Goal: Task Accomplishment & Management: Use online tool/utility

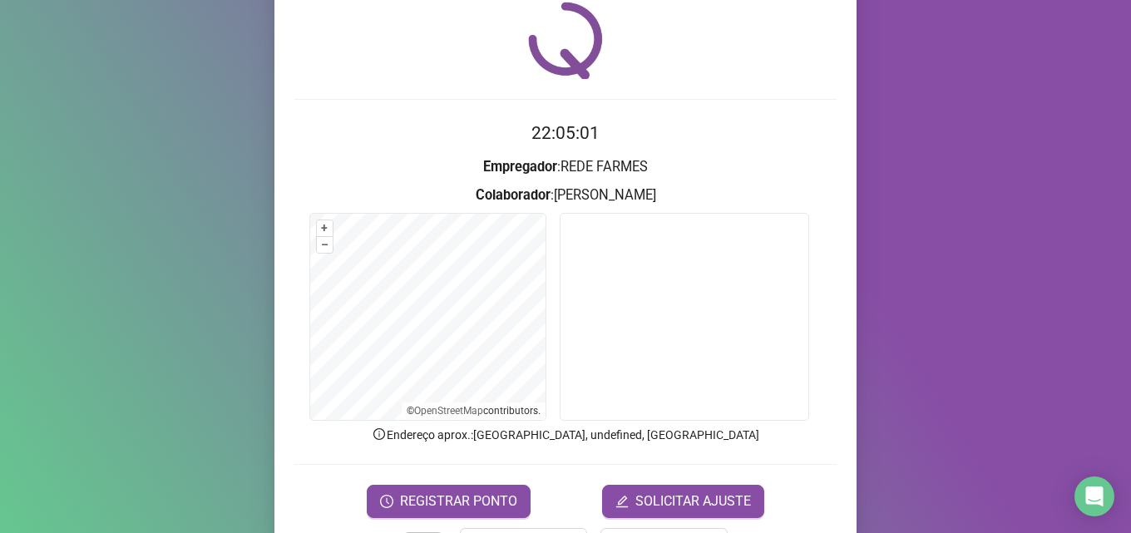
scroll to position [116, 0]
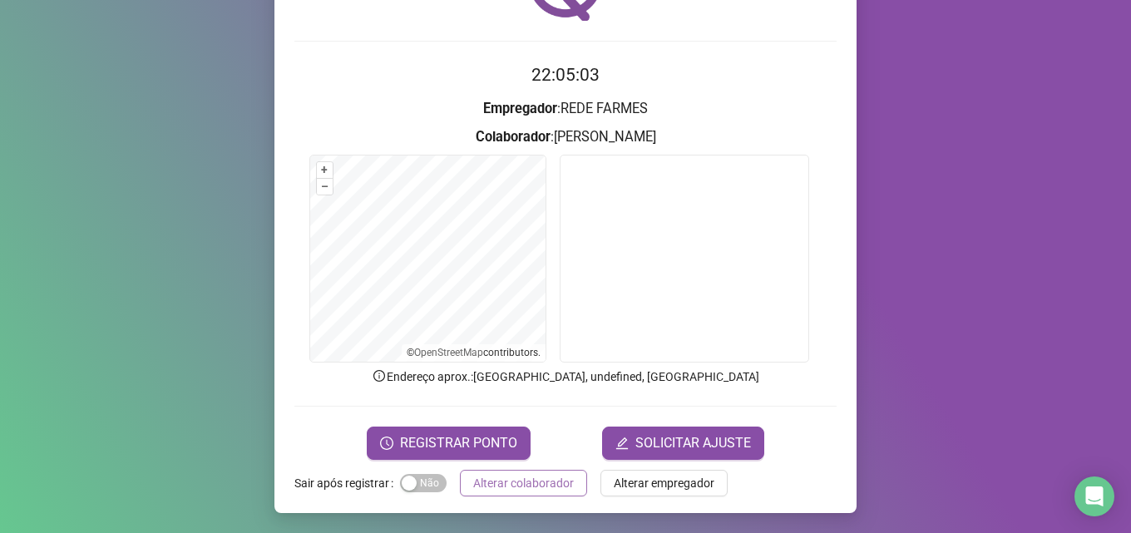
click at [490, 483] on span "Alterar colaborador" at bounding box center [523, 483] width 101 height 18
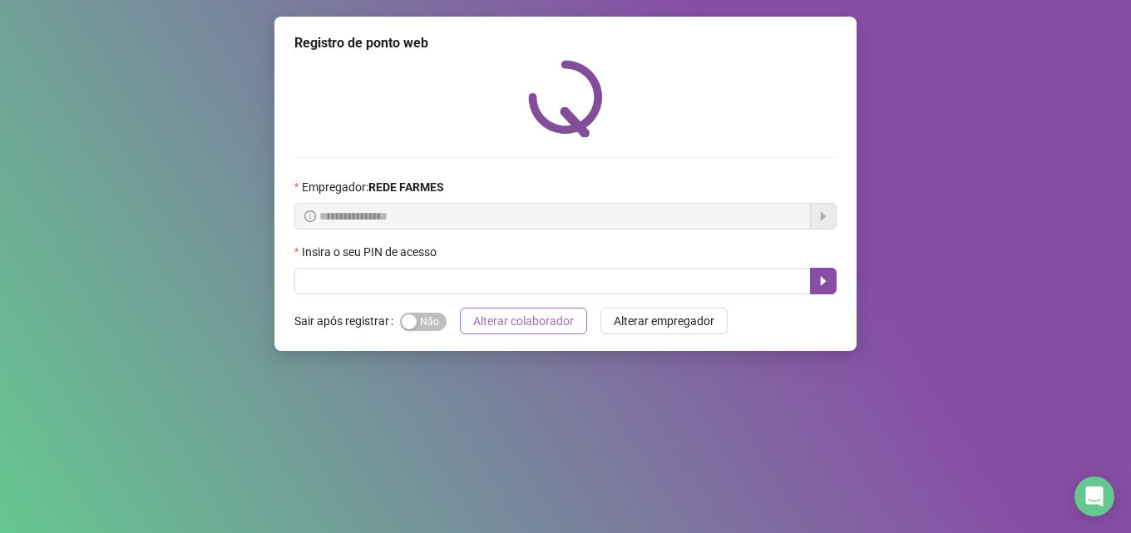
scroll to position [0, 0]
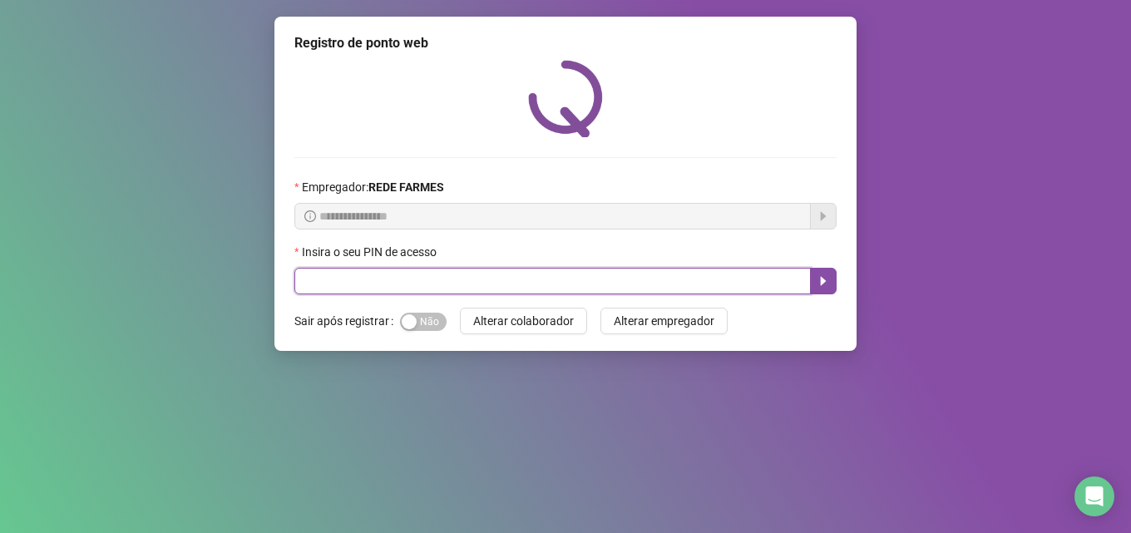
click at [576, 285] on input "text" at bounding box center [552, 281] width 516 height 27
type input "*****"
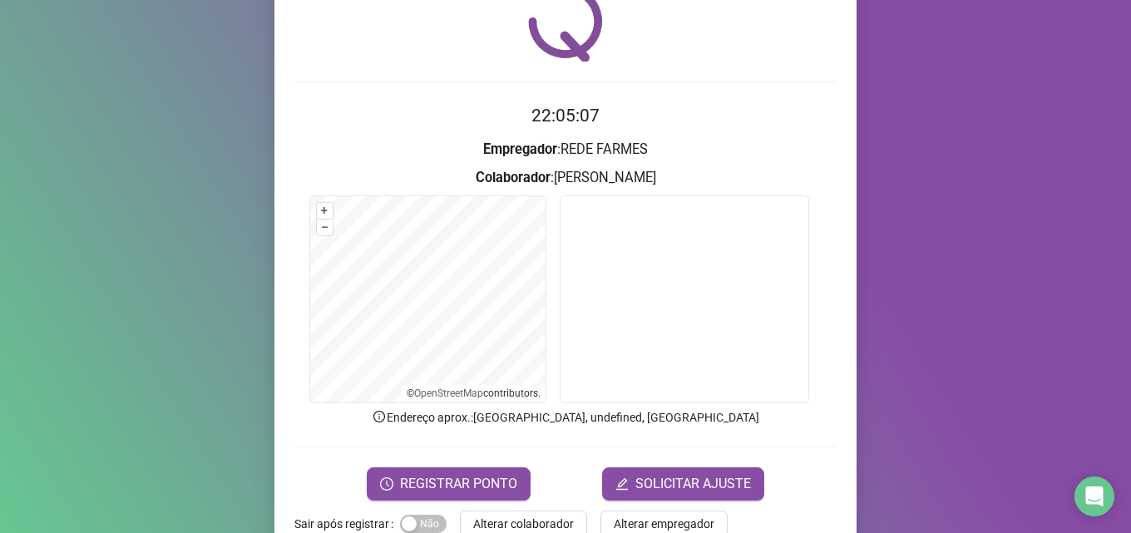
scroll to position [116, 0]
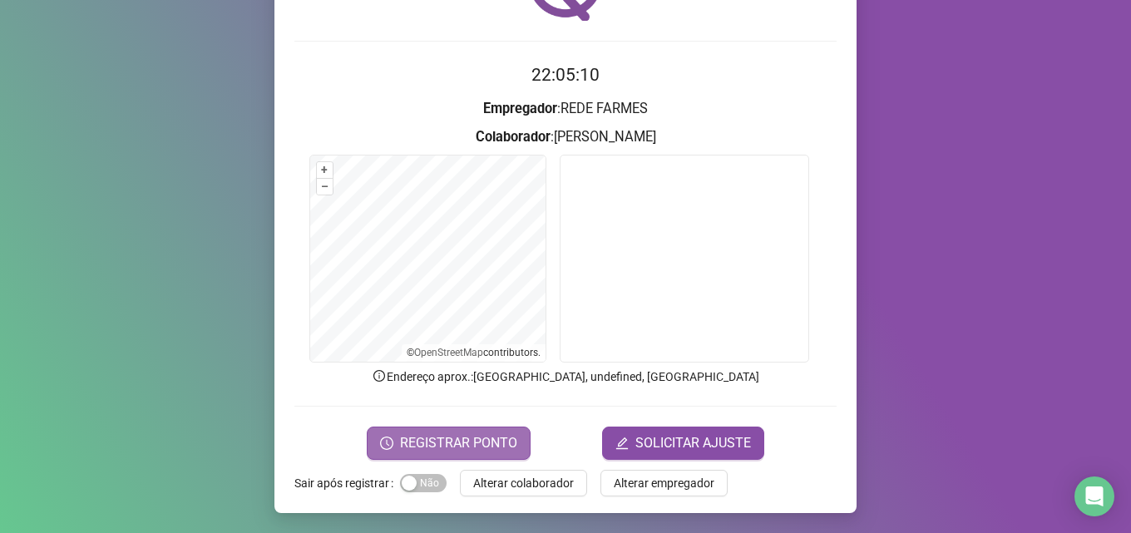
click at [481, 440] on span "REGISTRAR PONTO" at bounding box center [458, 443] width 117 height 20
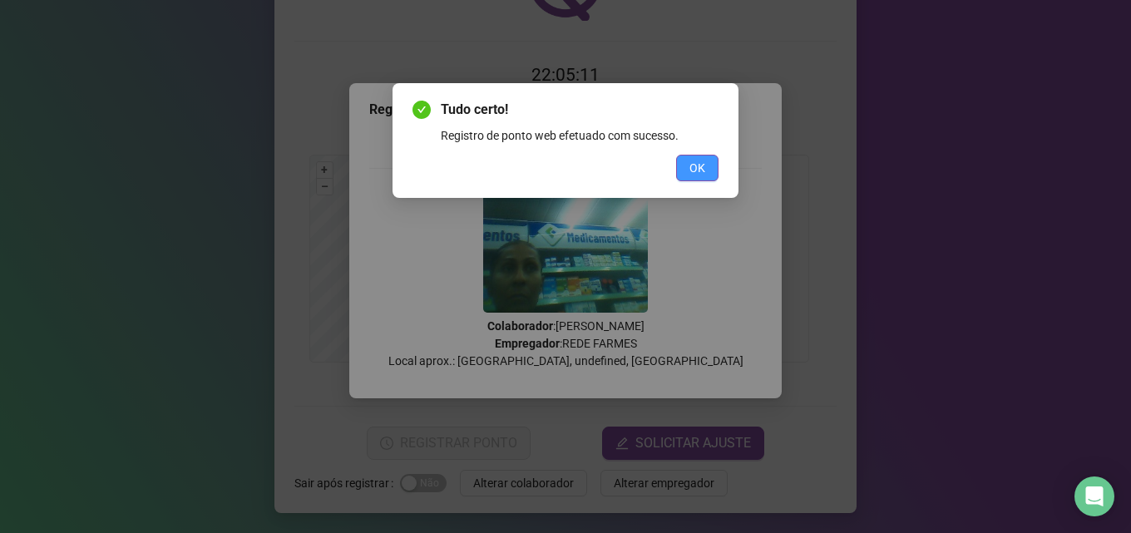
click at [694, 164] on span "OK" at bounding box center [697, 168] width 16 height 18
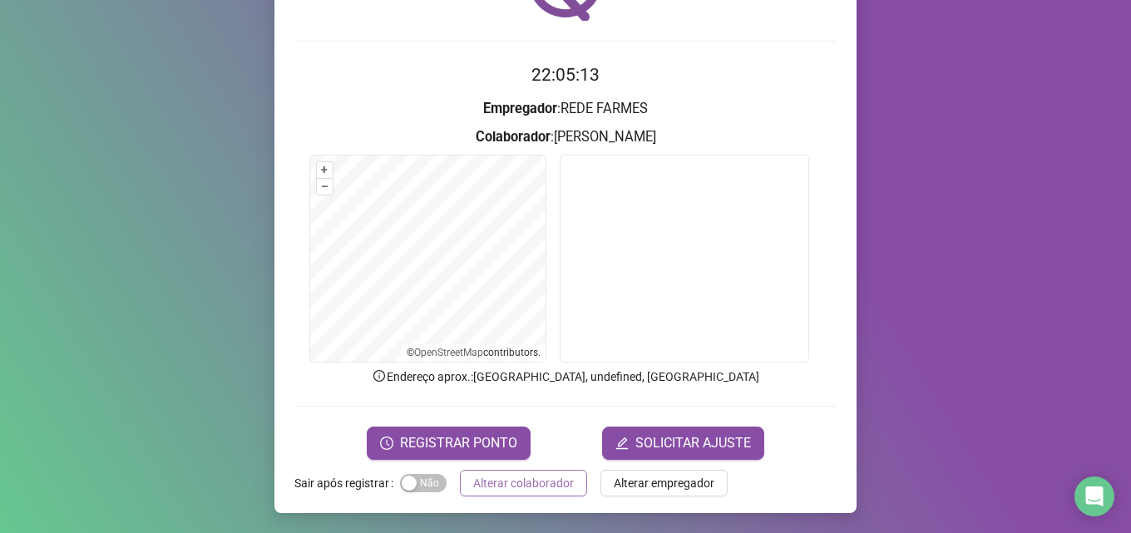
click at [508, 485] on span "Alterar colaborador" at bounding box center [523, 483] width 101 height 18
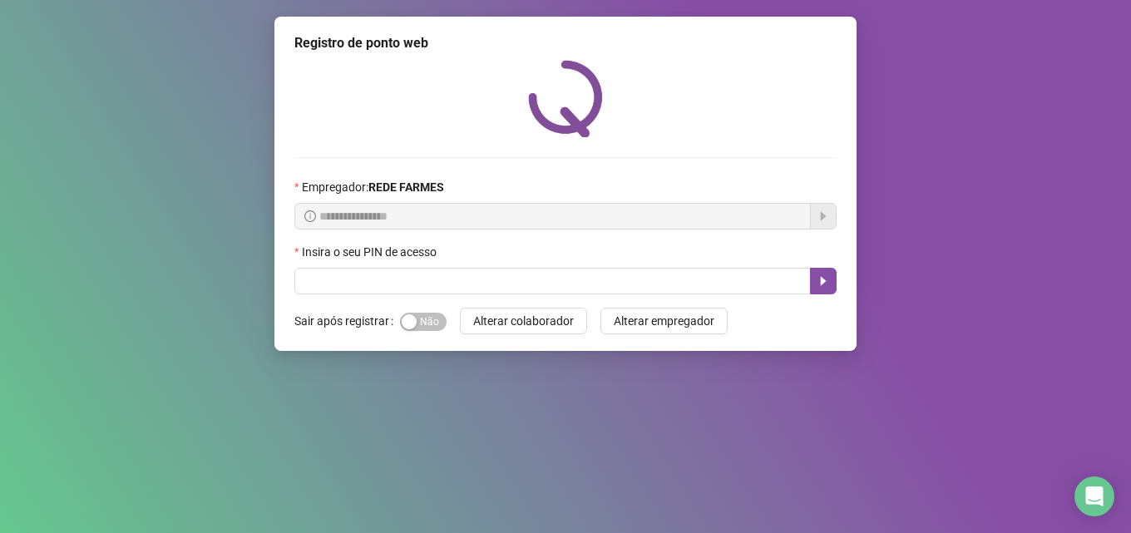
scroll to position [0, 0]
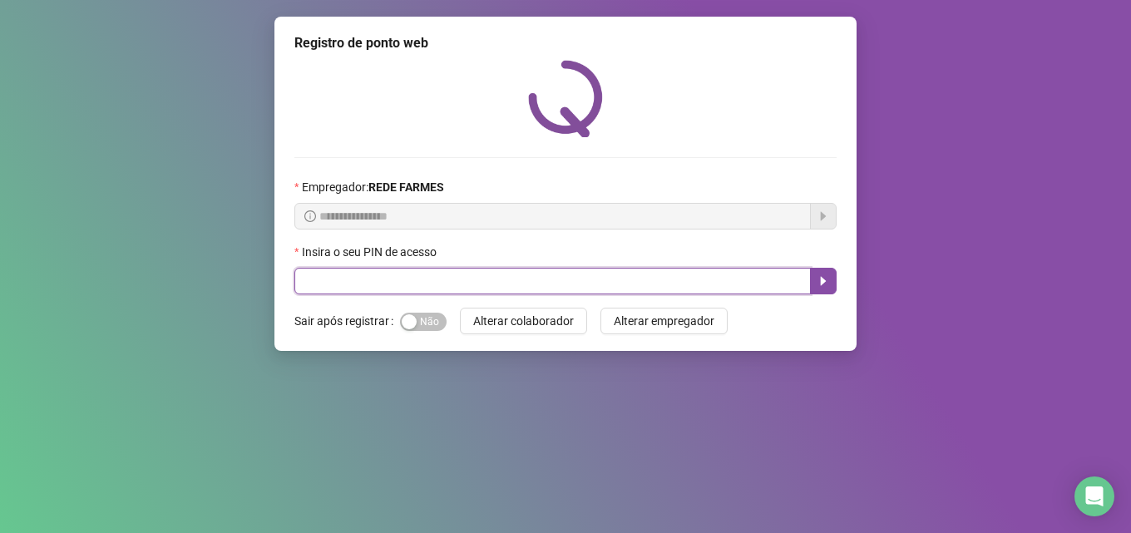
click at [637, 274] on input "text" at bounding box center [552, 281] width 516 height 27
type input "*****"
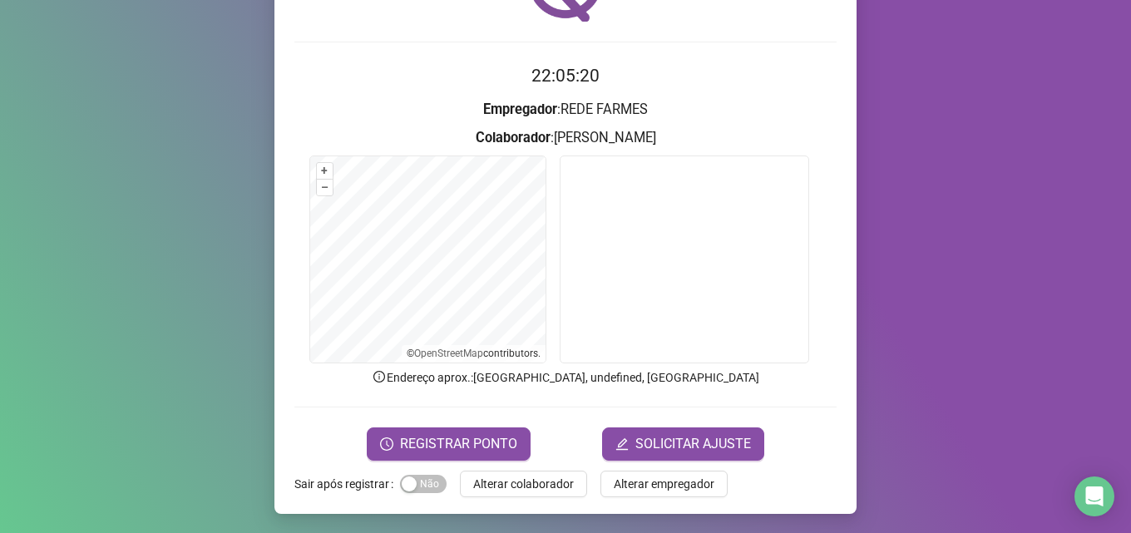
scroll to position [116, 0]
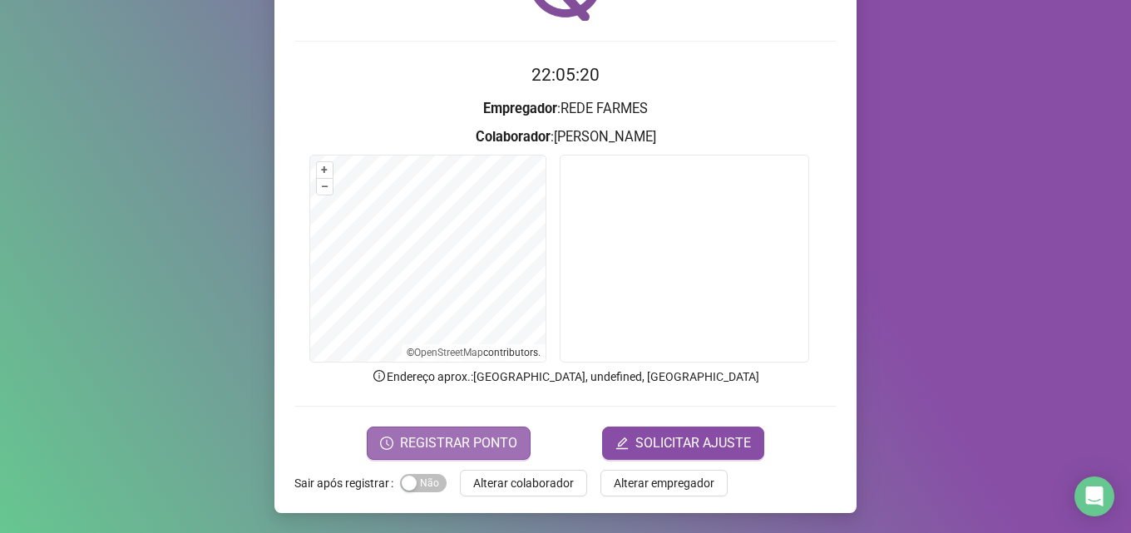
click at [427, 438] on span "REGISTRAR PONTO" at bounding box center [458, 443] width 117 height 20
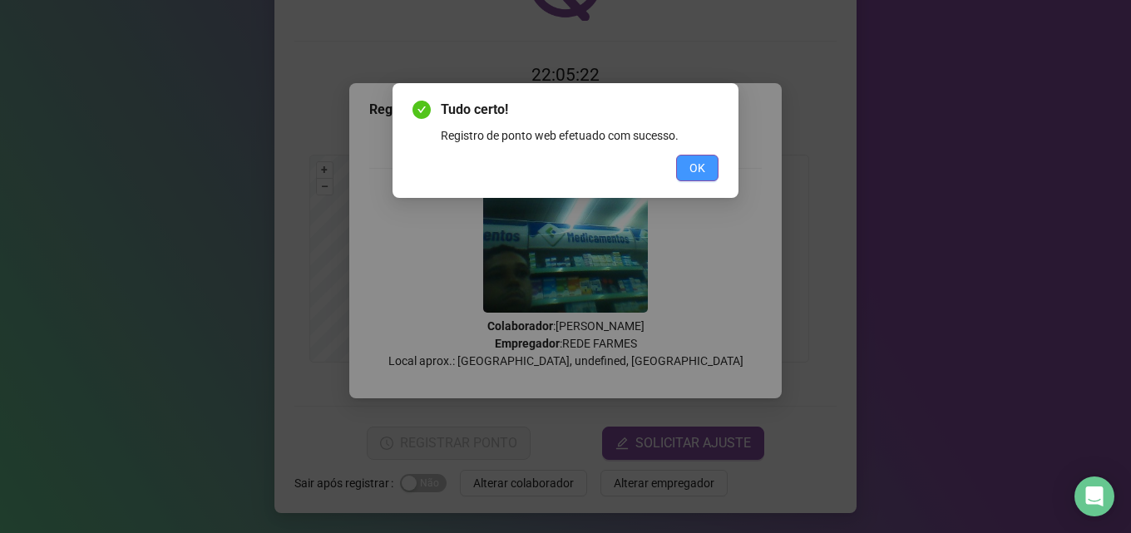
click at [687, 179] on button "OK" at bounding box center [697, 168] width 42 height 27
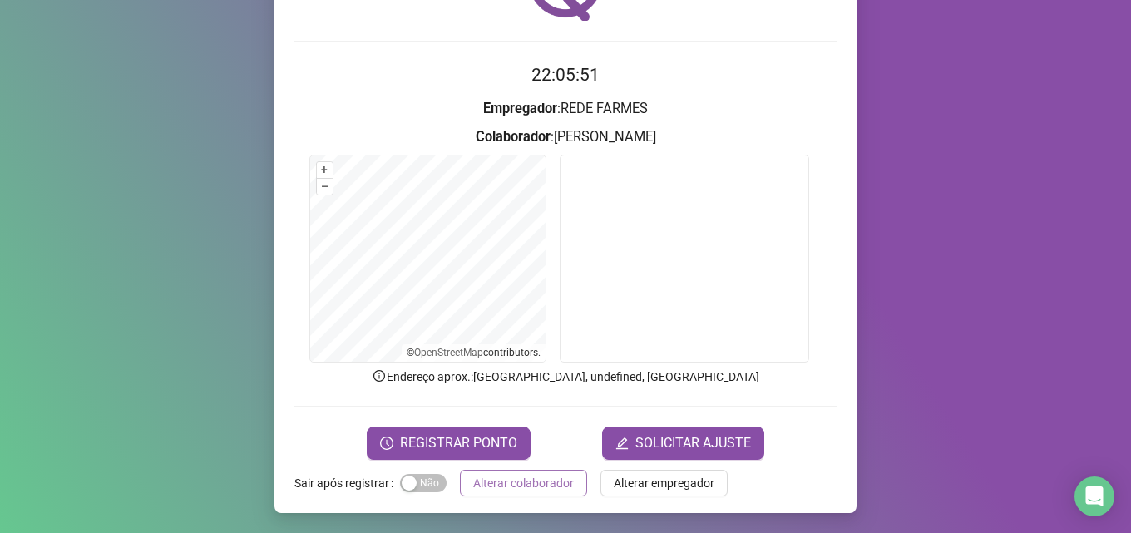
click at [499, 477] on span "Alterar colaborador" at bounding box center [523, 483] width 101 height 18
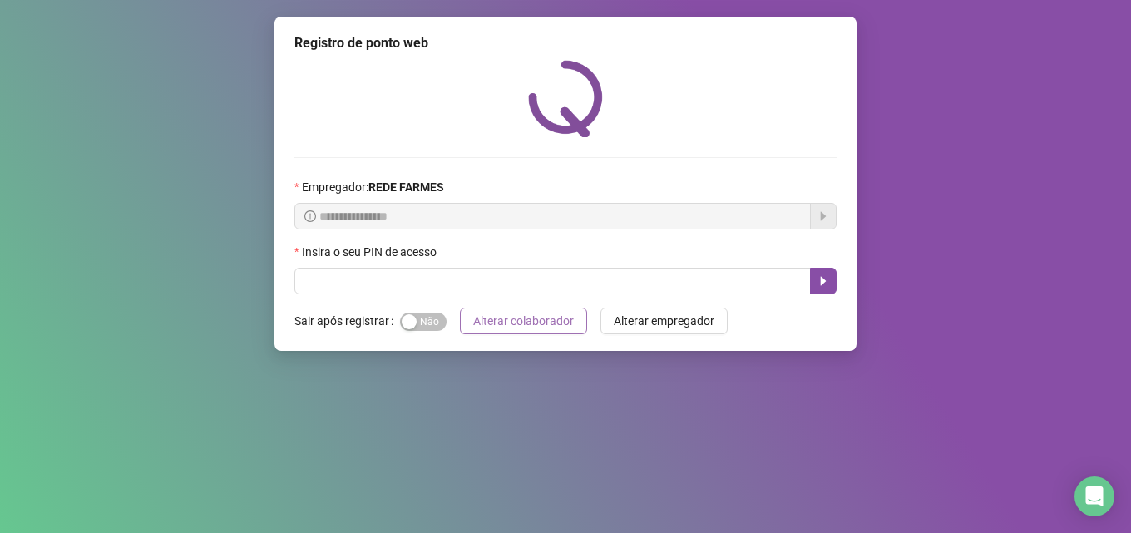
scroll to position [0, 0]
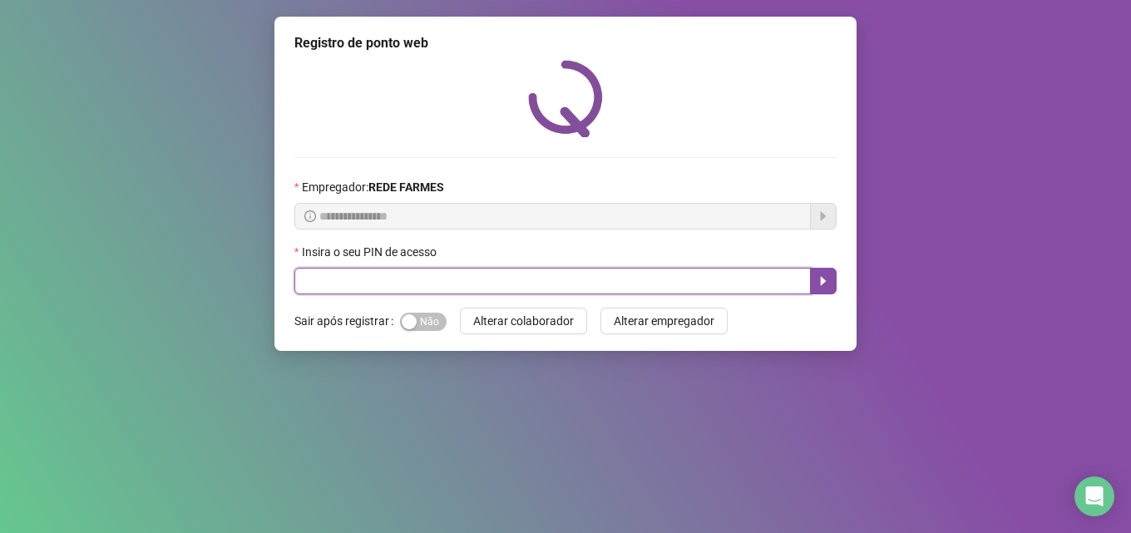
click at [434, 278] on input "text" at bounding box center [552, 281] width 516 height 27
type input "*****"
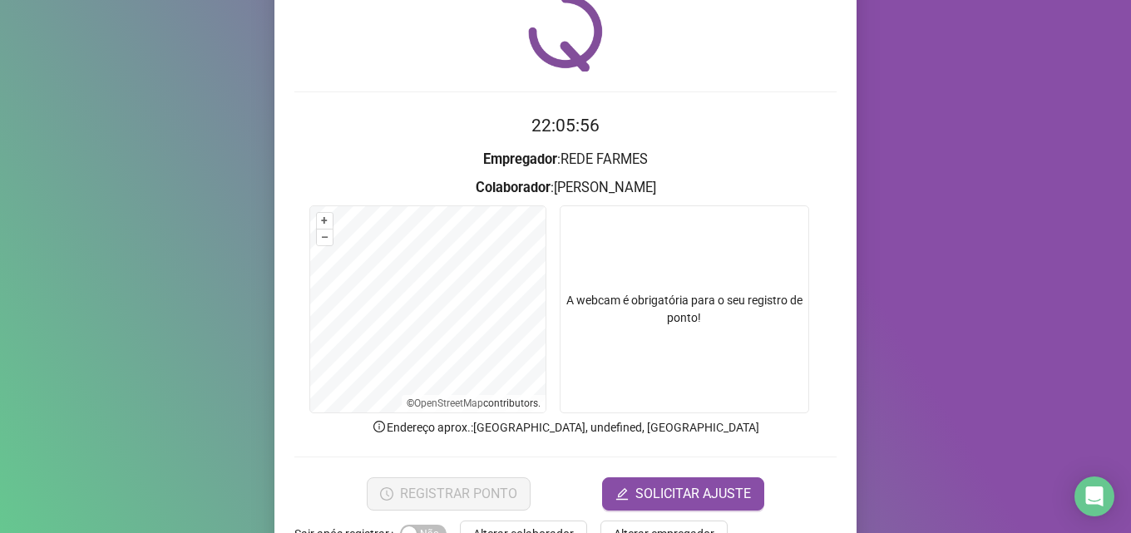
scroll to position [116, 0]
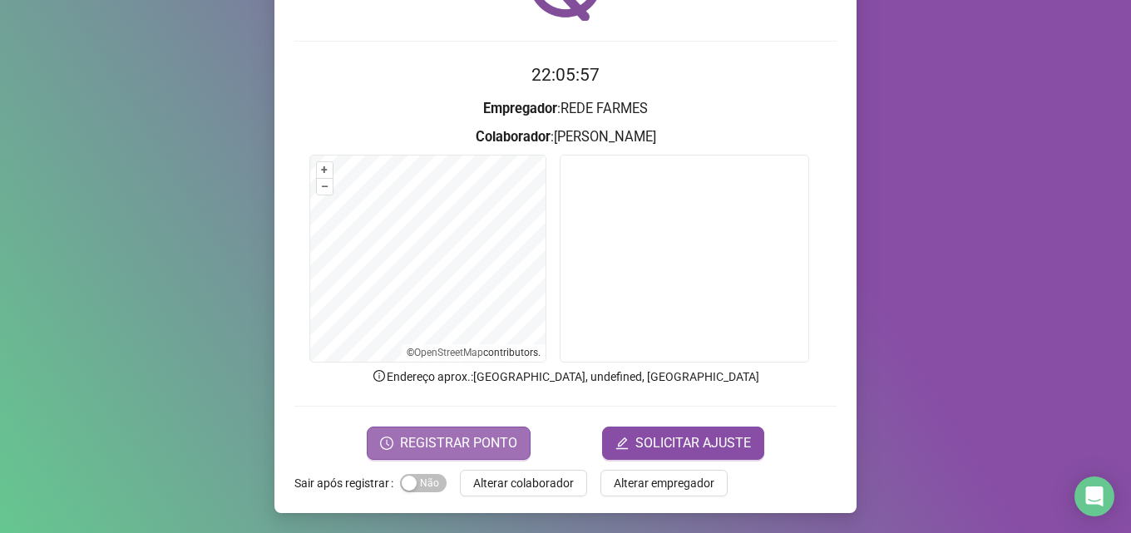
click at [460, 449] on span "REGISTRAR PONTO" at bounding box center [458, 443] width 117 height 20
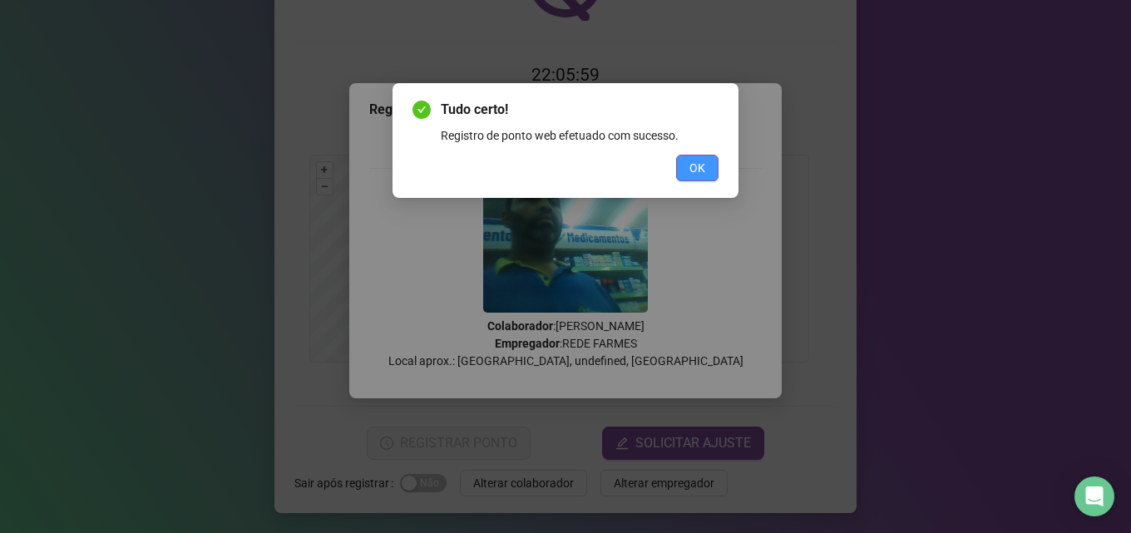
click at [686, 166] on button "OK" at bounding box center [697, 168] width 42 height 27
